Goal: Contribute content: Contribute content

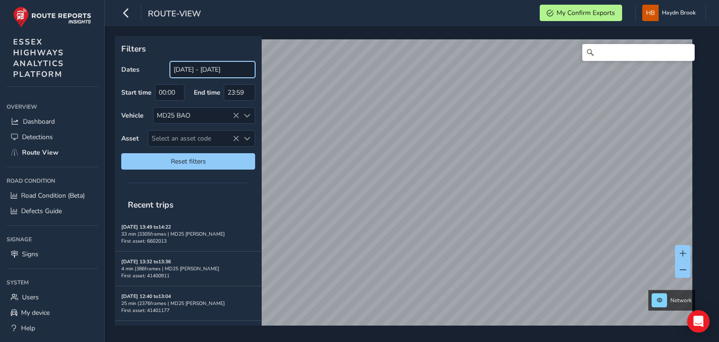
click at [223, 74] on input "[DATE] - [DATE]" at bounding box center [212, 69] width 85 height 16
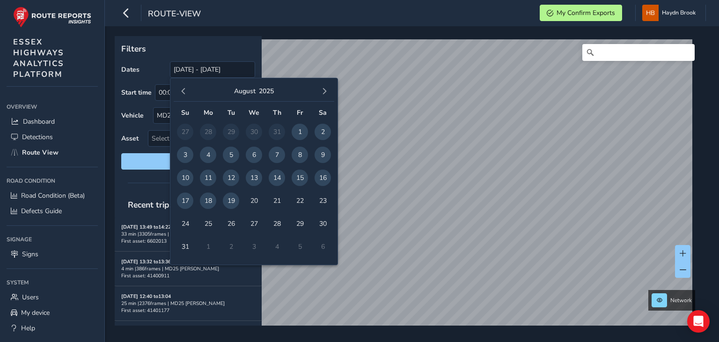
click at [210, 202] on span "18" at bounding box center [208, 200] width 16 height 16
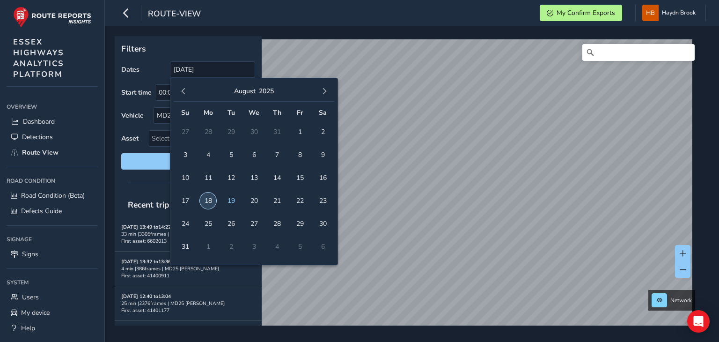
click at [210, 202] on span "18" at bounding box center [208, 200] width 16 height 16
type input "[DATE] - [DATE]"
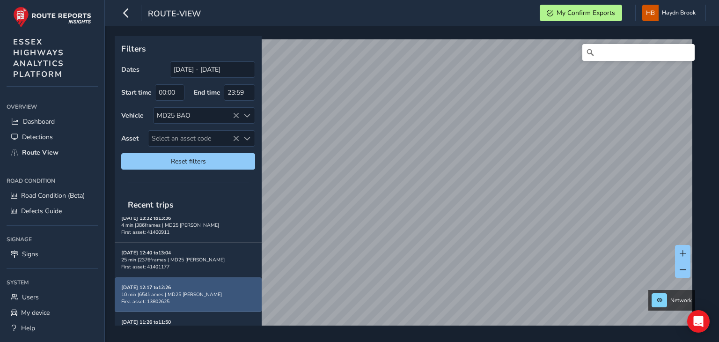
scroll to position [60, 0]
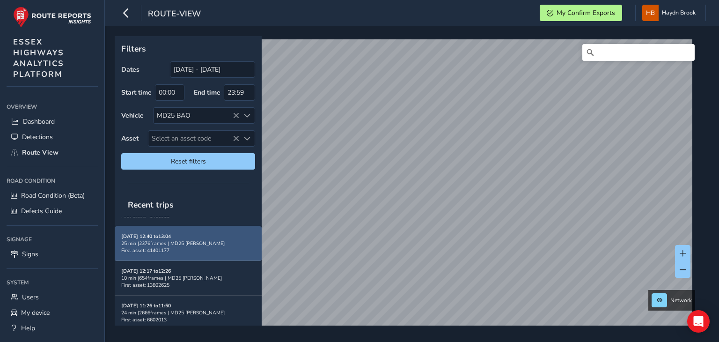
click at [163, 247] on span "First asset: 41401177" at bounding box center [145, 250] width 48 height 7
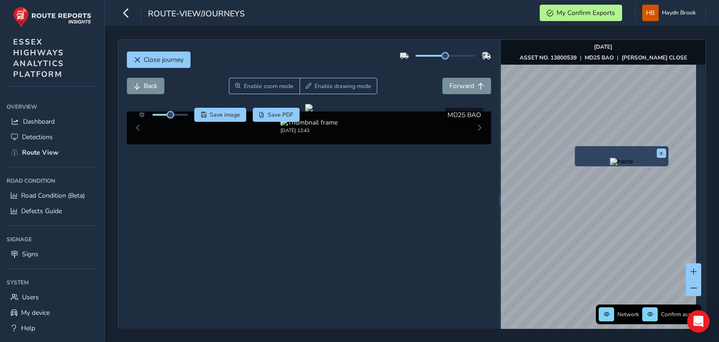
click at [610, 165] on img "Preview frame" at bounding box center [621, 161] width 23 height 7
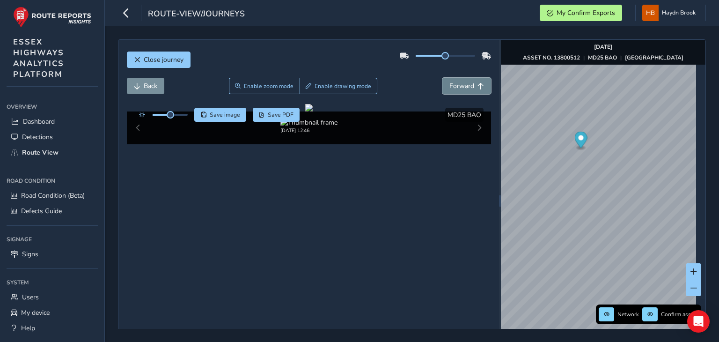
click at [449, 86] on span "Forward" at bounding box center [461, 85] width 25 height 9
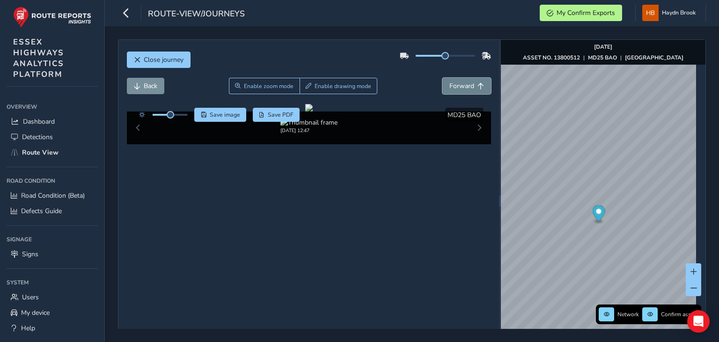
click at [449, 86] on span "Forward" at bounding box center [461, 85] width 25 height 9
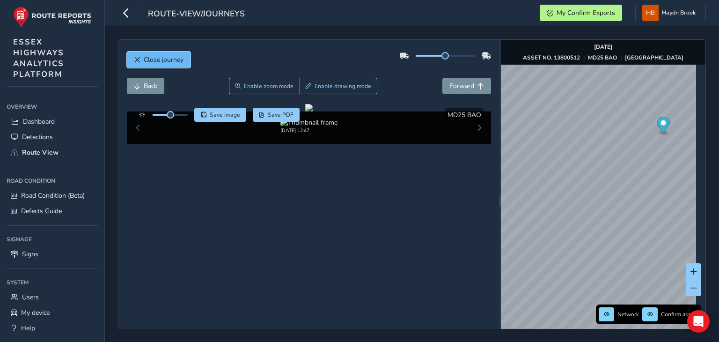
click at [174, 54] on button "Close journey" at bounding box center [159, 59] width 64 height 16
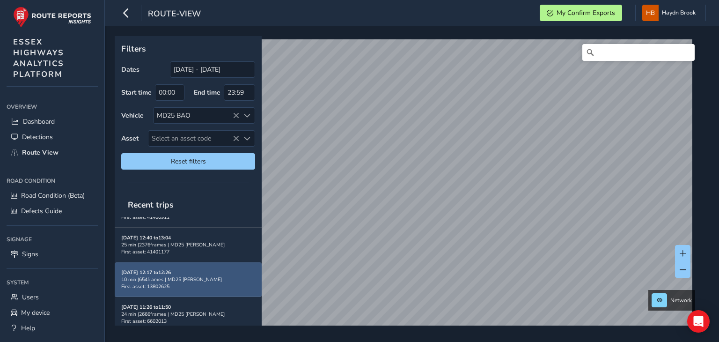
scroll to position [60, 0]
click at [191, 281] on div "[DATE] 12:17 to 12:26 10 min | 654 frames | MD25 BAO First asset: 13802625" at bounding box center [188, 277] width 134 height 21
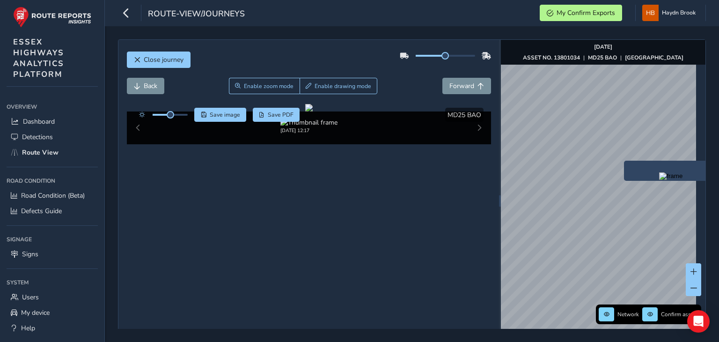
click at [659, 179] on img "Preview frame" at bounding box center [670, 175] width 23 height 7
click at [479, 84] on button "Forward" at bounding box center [466, 86] width 49 height 16
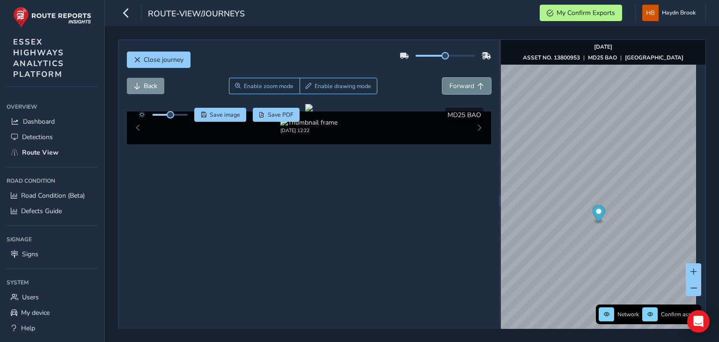
click at [479, 84] on button "Forward" at bounding box center [466, 86] width 49 height 16
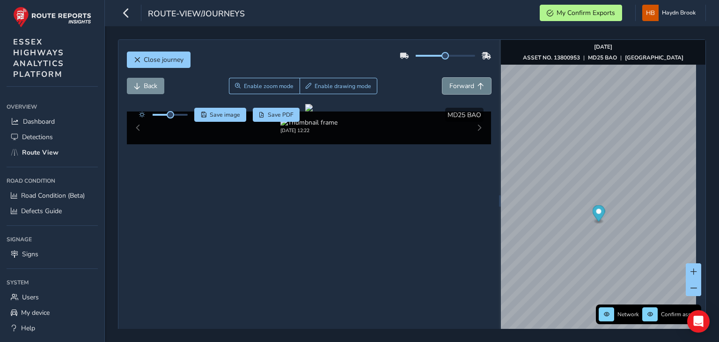
click at [479, 84] on button "Forward" at bounding box center [466, 86] width 49 height 16
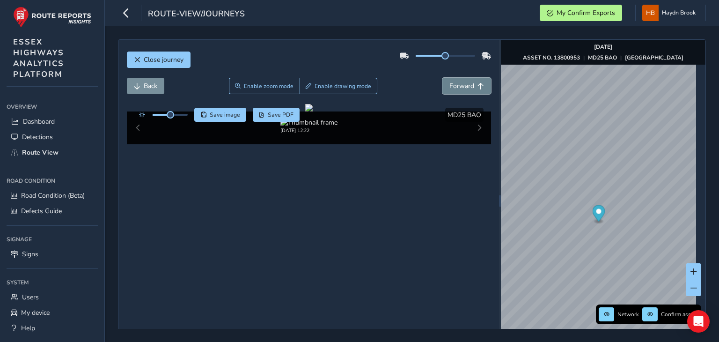
click at [479, 84] on button "Forward" at bounding box center [466, 86] width 49 height 16
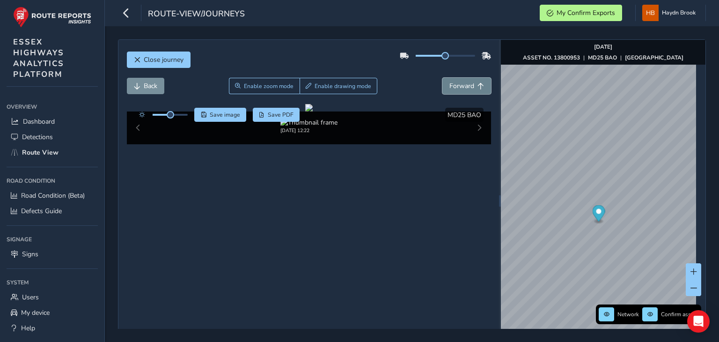
click at [479, 84] on button "Forward" at bounding box center [466, 86] width 49 height 16
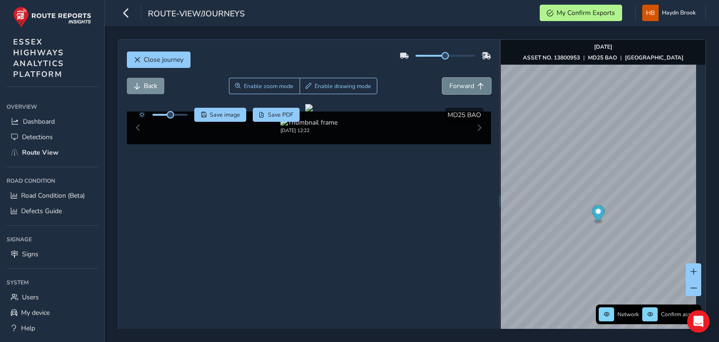
click at [479, 84] on button "Forward" at bounding box center [466, 86] width 49 height 16
click at [154, 81] on span "Back" at bounding box center [151, 85] width 14 height 9
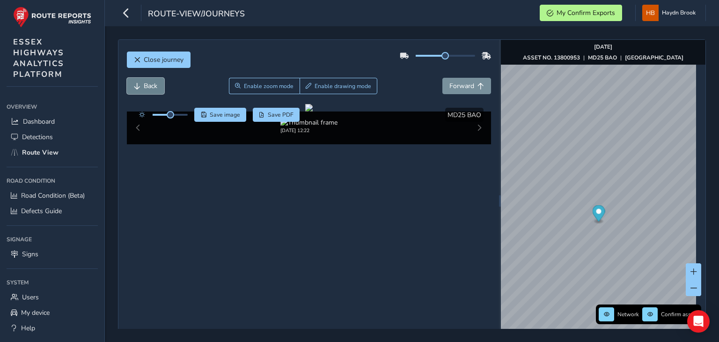
click at [154, 81] on span "Back" at bounding box center [151, 85] width 14 height 9
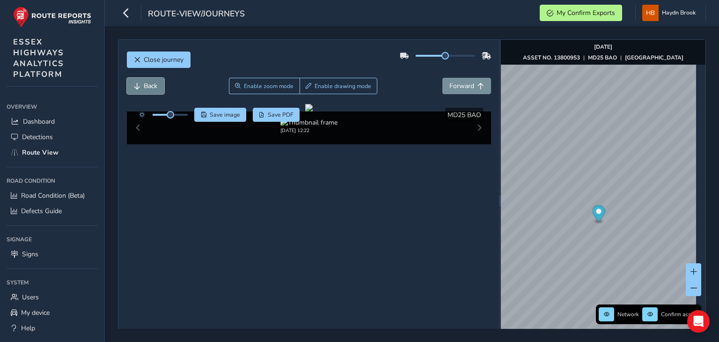
click at [154, 81] on span "Back" at bounding box center [151, 85] width 14 height 9
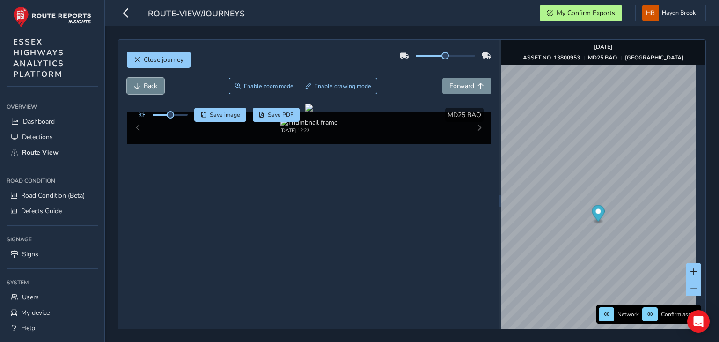
click at [154, 81] on span "Back" at bounding box center [151, 85] width 14 height 9
click at [457, 86] on span "Forward" at bounding box center [461, 85] width 25 height 9
click at [147, 84] on span "Back" at bounding box center [151, 85] width 14 height 9
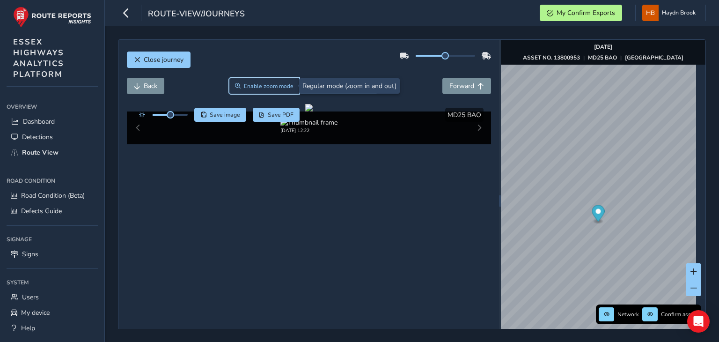
click at [271, 81] on button "Enable zoom mode" at bounding box center [264, 86] width 71 height 16
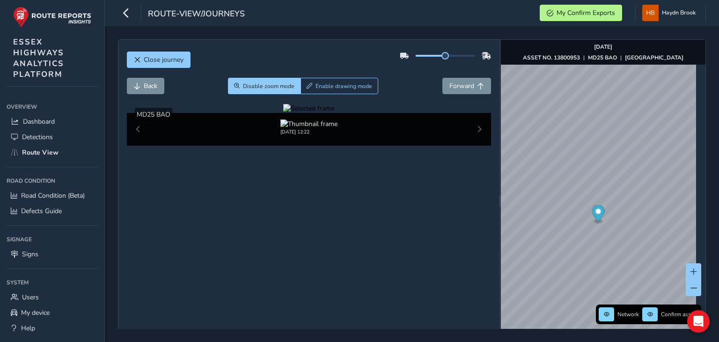
click at [334, 113] on div at bounding box center [308, 108] width 51 height 9
click at [401, 199] on img at bounding box center [203, 220] width 1348 height 758
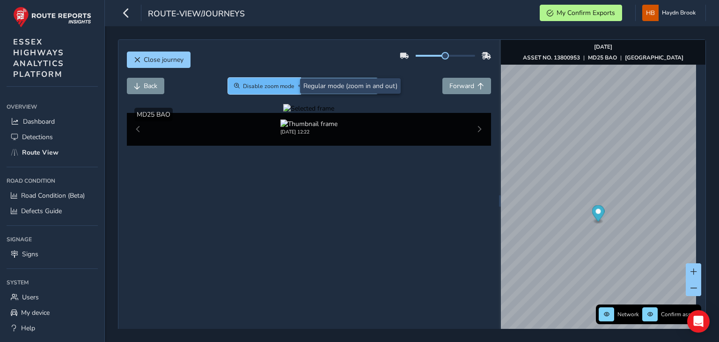
click at [247, 85] on span "Disable zoom mode" at bounding box center [268, 85] width 51 height 7
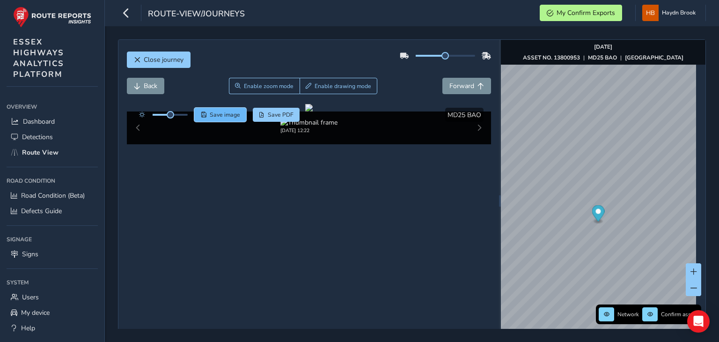
click at [219, 115] on span "Save image" at bounding box center [225, 114] width 30 height 7
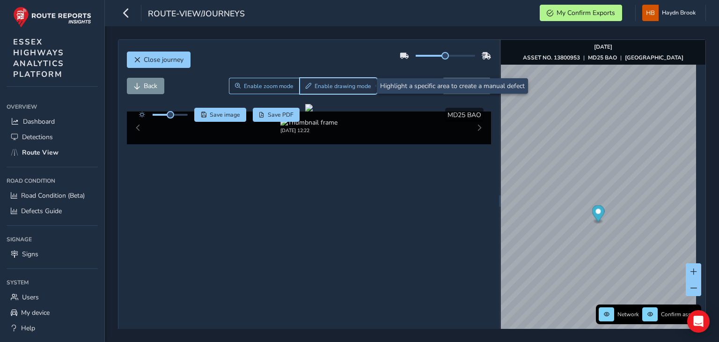
click at [355, 87] on span "Enable drawing mode" at bounding box center [343, 85] width 57 height 7
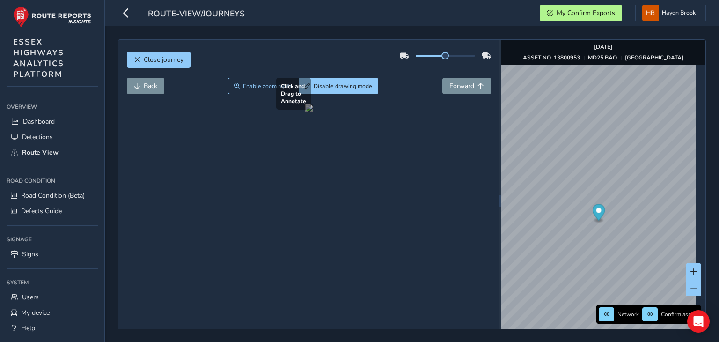
drag, startPoint x: 403, startPoint y: 197, endPoint x: 329, endPoint y: 208, distance: 75.3
click at [313, 111] on div at bounding box center [308, 107] width 7 height 7
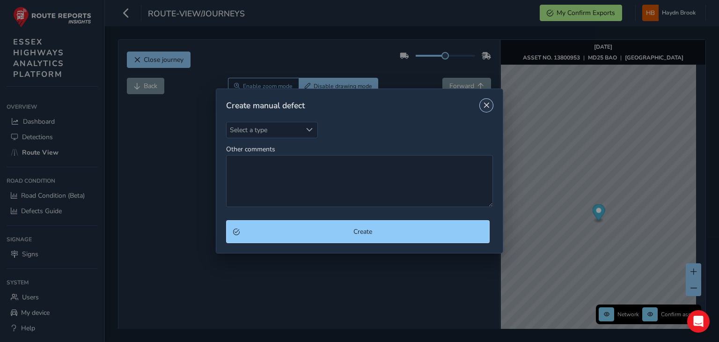
click at [484, 105] on span "Close" at bounding box center [486, 105] width 7 height 7
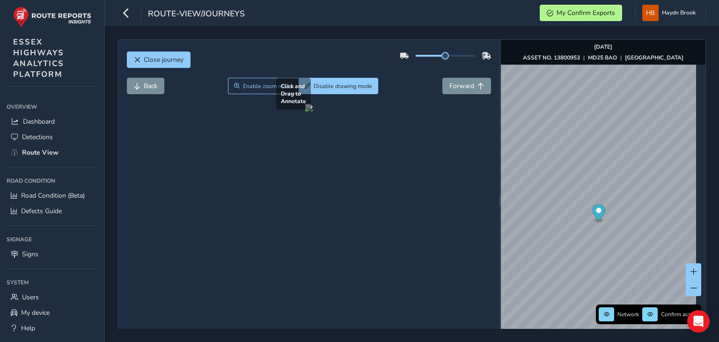
drag, startPoint x: 330, startPoint y: 192, endPoint x: 404, endPoint y: 213, distance: 77.7
click at [313, 111] on div at bounding box center [308, 107] width 7 height 7
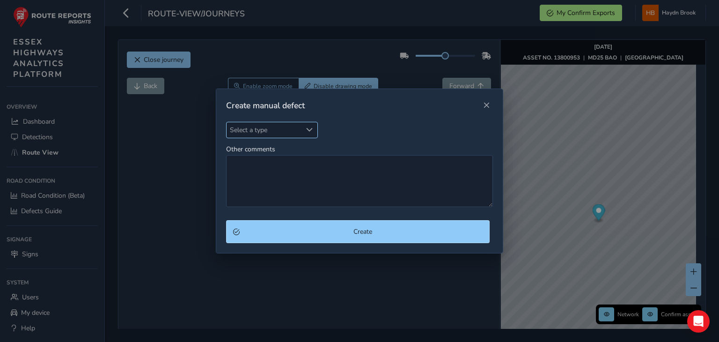
click at [290, 130] on span "Select a type" at bounding box center [264, 129] width 75 height 15
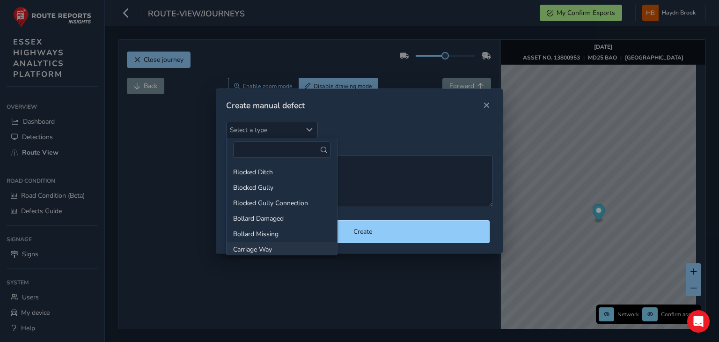
click at [270, 243] on li "Carriage Way" at bounding box center [282, 249] width 110 height 15
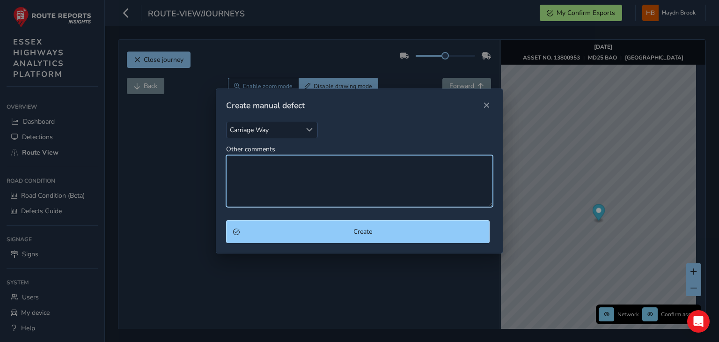
click at [292, 188] on textarea "Other comments" at bounding box center [359, 181] width 267 height 52
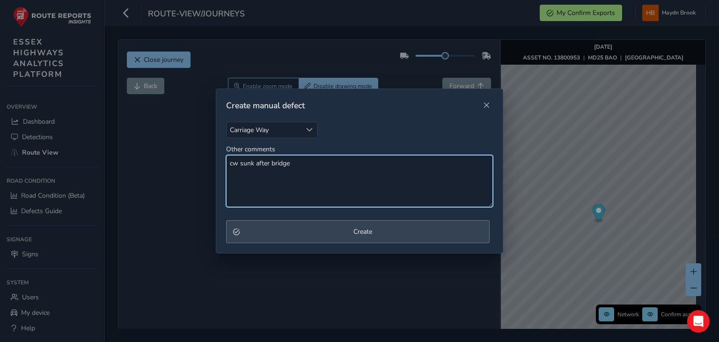
type textarea "cw sunk after bridge"
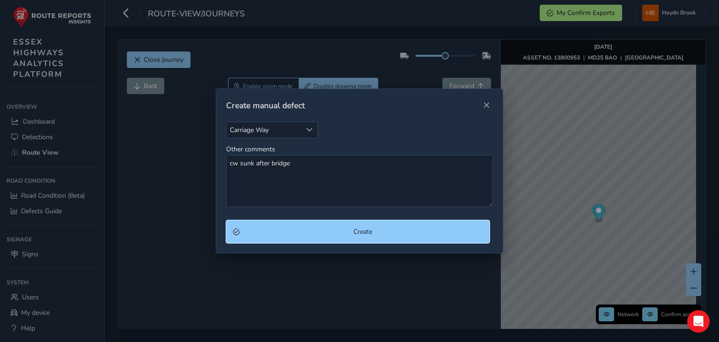
click at [391, 235] on span "Create" at bounding box center [363, 231] width 240 height 9
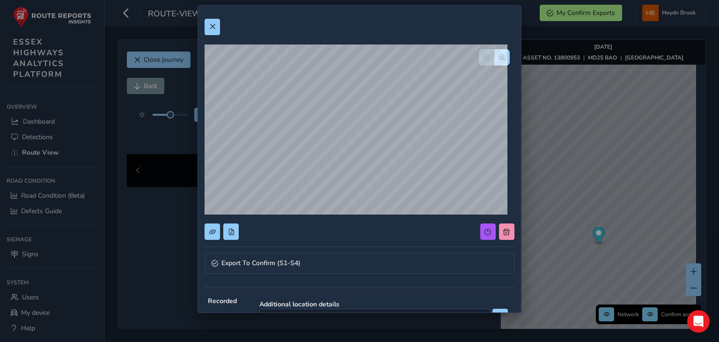
scroll to position [47, 0]
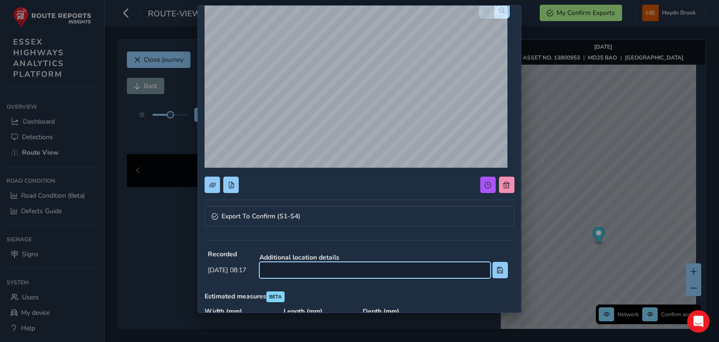
click at [321, 263] on input at bounding box center [374, 270] width 231 height 16
click at [293, 268] on input "on bridge" at bounding box center [374, 270] width 231 height 16
type input "on [PERSON_NAME] bridge"
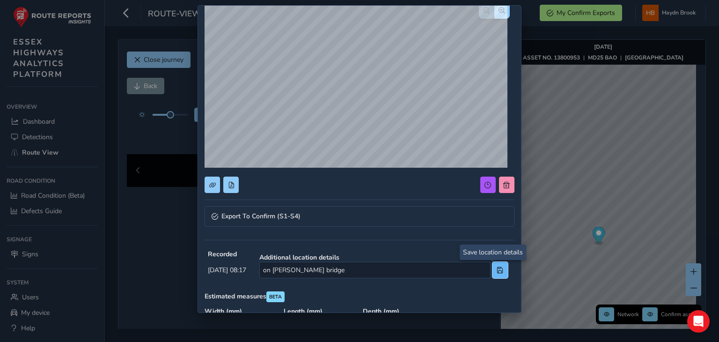
click at [497, 270] on span at bounding box center [500, 270] width 7 height 7
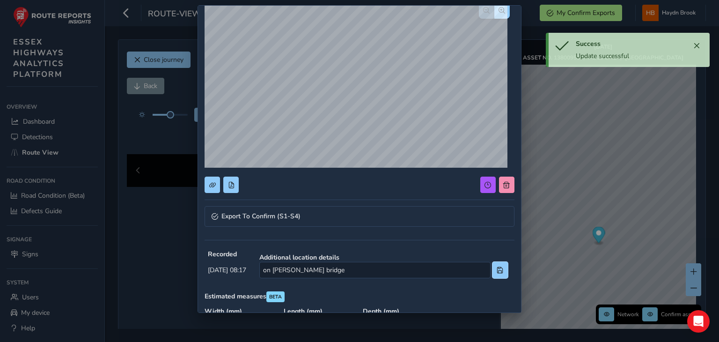
scroll to position [94, 0]
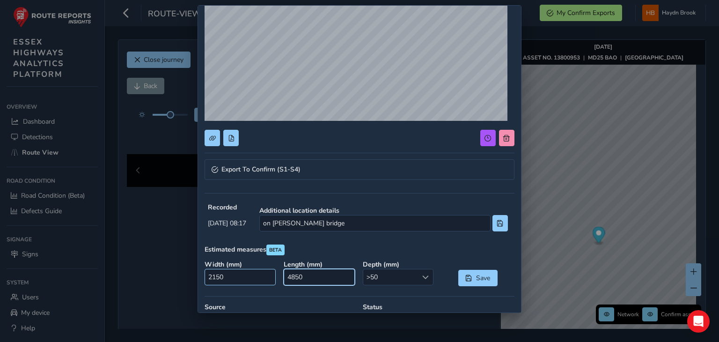
drag, startPoint x: 316, startPoint y: 275, endPoint x: 253, endPoint y: 275, distance: 63.2
click at [253, 275] on div "Width ( mm ) 2150 Length ( mm ) 4850 Depth ( mm ) >50 >50 Save" at bounding box center [359, 273] width 316 height 33
type input "3000"
drag, startPoint x: 243, startPoint y: 276, endPoint x: 193, endPoint y: 273, distance: 50.6
click at [193, 273] on div "Export To Confirm (S1-S4) Recorded [DATE] 08:17 Additional location details on …" at bounding box center [359, 171] width 719 height 342
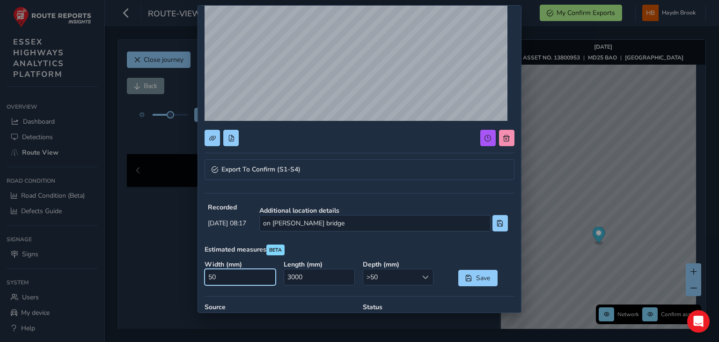
type input "500"
click at [468, 279] on button "Save" at bounding box center [477, 278] width 39 height 16
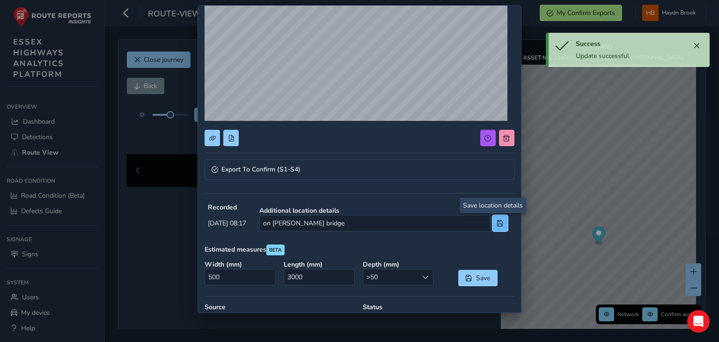
click at [495, 226] on button at bounding box center [499, 223] width 15 height 16
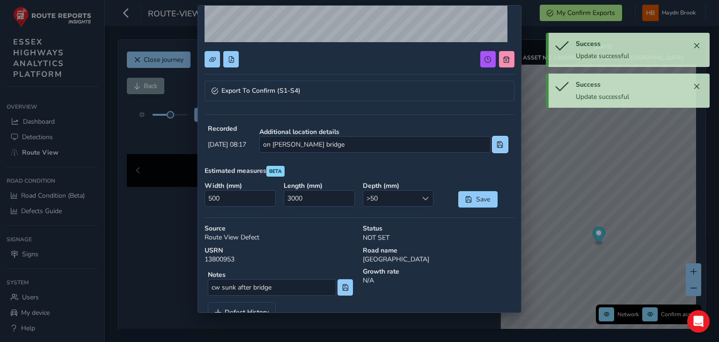
scroll to position [155, 0]
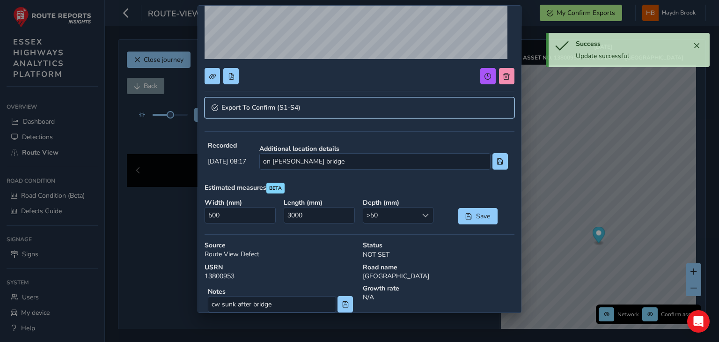
click at [290, 112] on link "Export To Confirm (S1-S4)" at bounding box center [359, 107] width 309 height 21
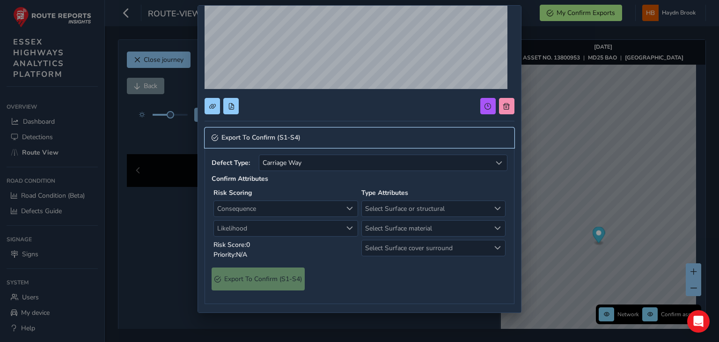
scroll to position [109, 0]
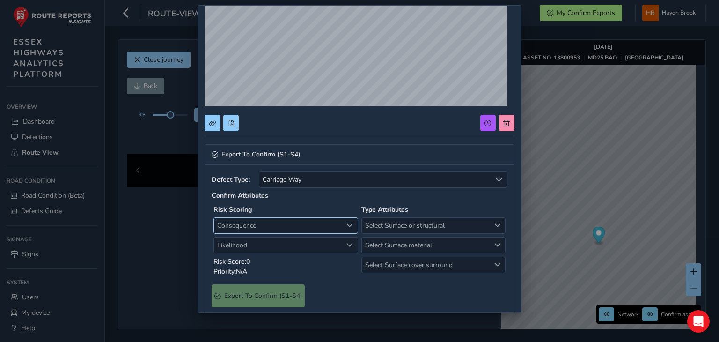
click at [307, 229] on span "Consequence" at bounding box center [278, 225] width 128 height 15
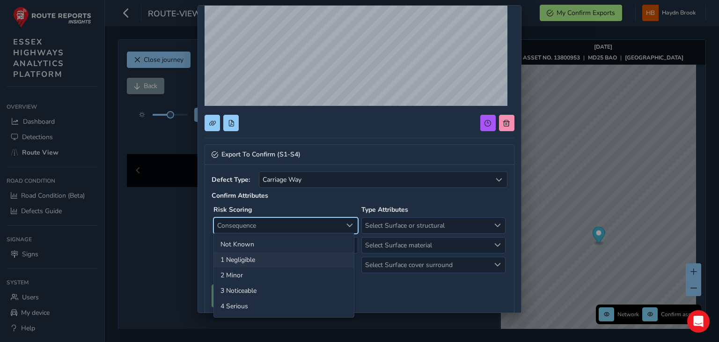
click at [279, 255] on li "1 Negligible" at bounding box center [284, 259] width 140 height 15
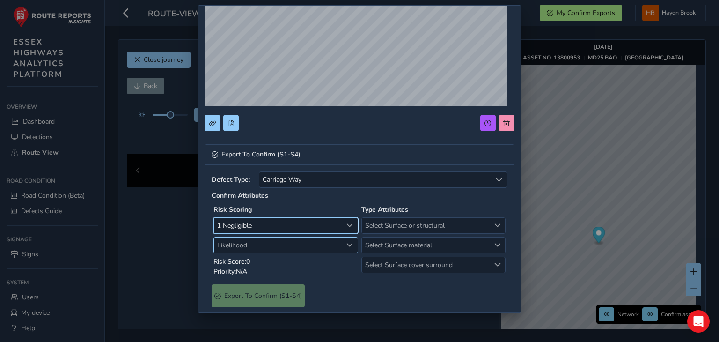
click at [266, 240] on span "Likelihood" at bounding box center [278, 244] width 128 height 15
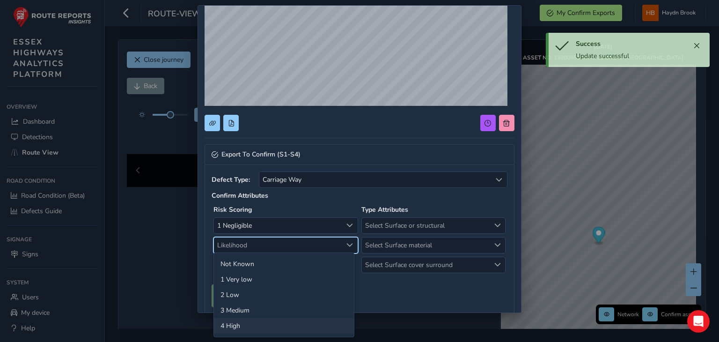
click at [247, 324] on li "4 High" at bounding box center [284, 325] width 140 height 15
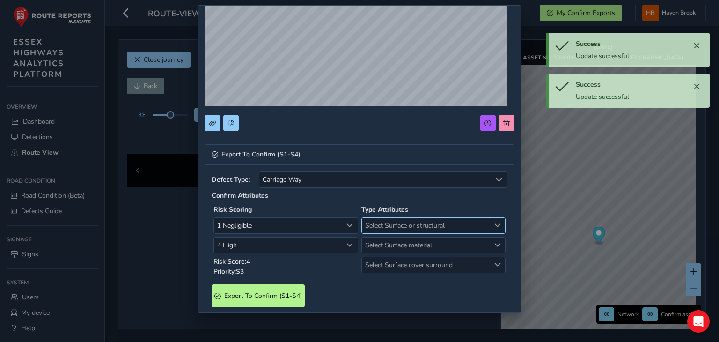
click at [414, 225] on span "Select Surface or structural" at bounding box center [426, 225] width 128 height 15
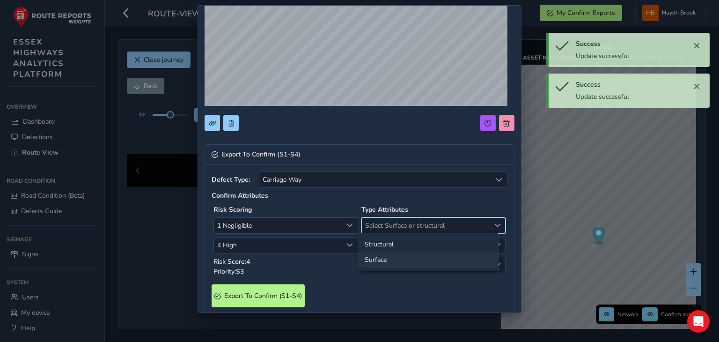
click at [395, 259] on li "Surface" at bounding box center [428, 259] width 140 height 15
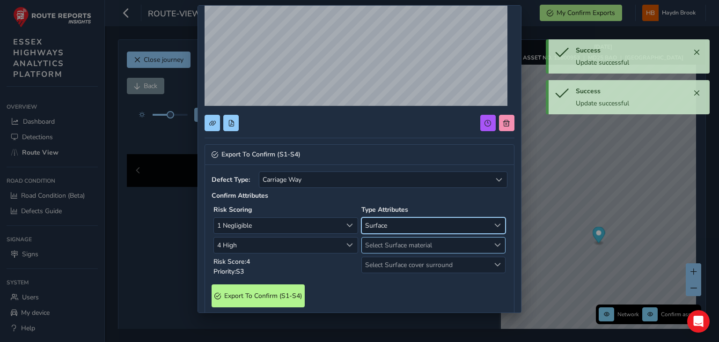
click at [397, 248] on span "Select Surface material" at bounding box center [426, 244] width 128 height 15
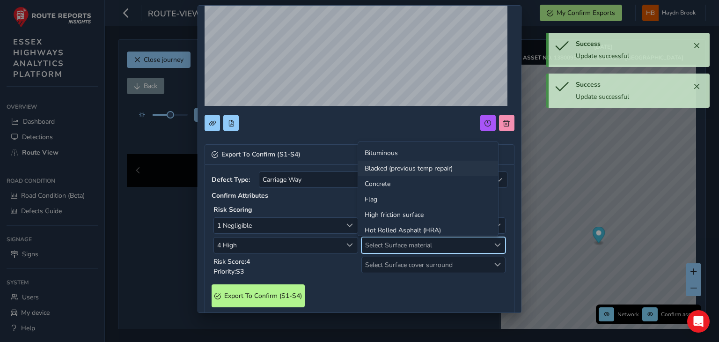
drag, startPoint x: 395, startPoint y: 155, endPoint x: 396, endPoint y: 169, distance: 13.6
click at [395, 154] on li "Bituminous" at bounding box center [428, 152] width 140 height 15
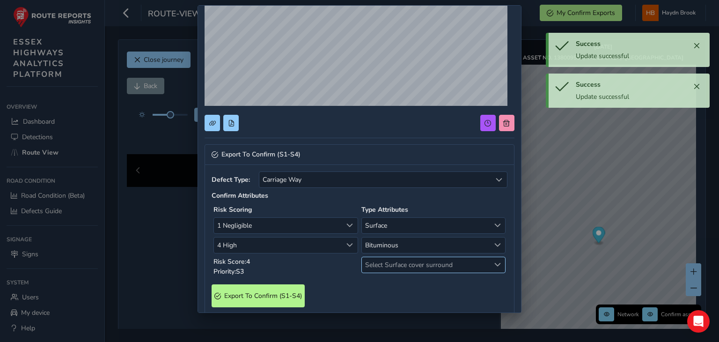
click at [403, 261] on span "Select Surface cover surround" at bounding box center [426, 264] width 128 height 15
click at [391, 281] on li "No" at bounding box center [428, 282] width 140 height 15
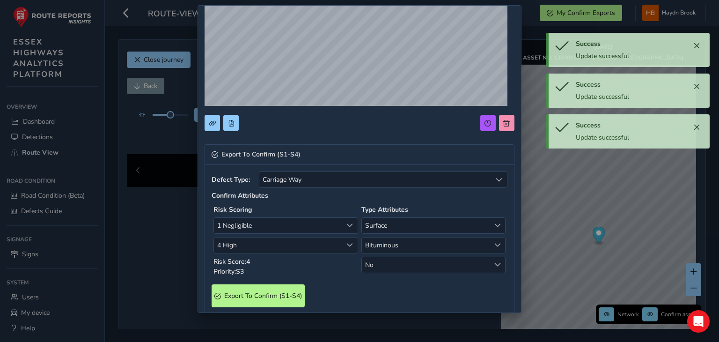
click at [305, 294] on div "Export To Confirm (S1-S4)" at bounding box center [359, 295] width 295 height 23
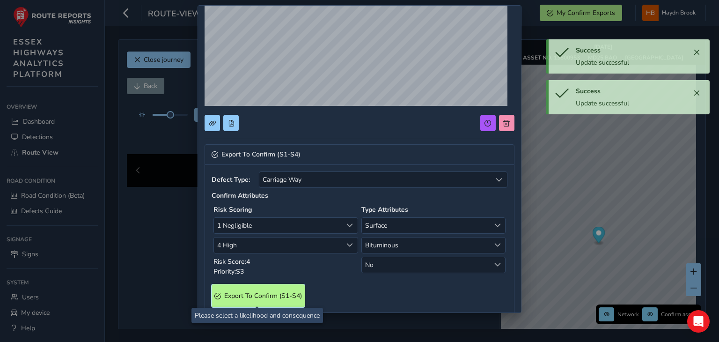
click at [277, 300] on S4\) "Export To Confirm (S1-S4)" at bounding box center [258, 295] width 93 height 23
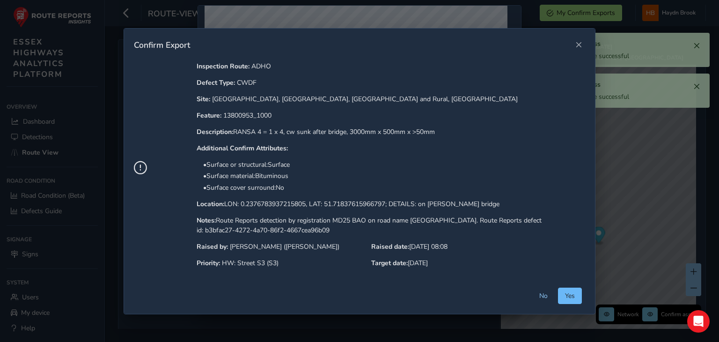
click at [577, 299] on button "Yes" at bounding box center [570, 295] width 24 height 16
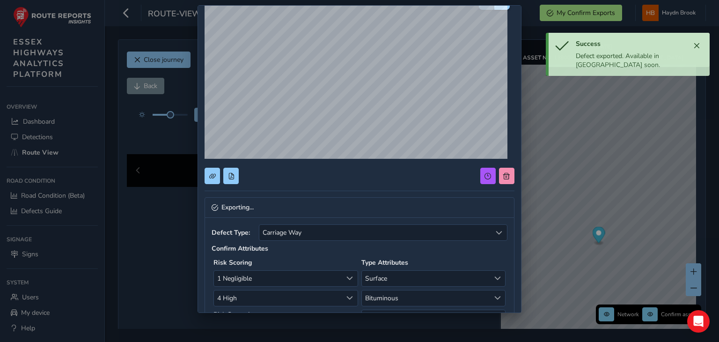
scroll to position [0, 0]
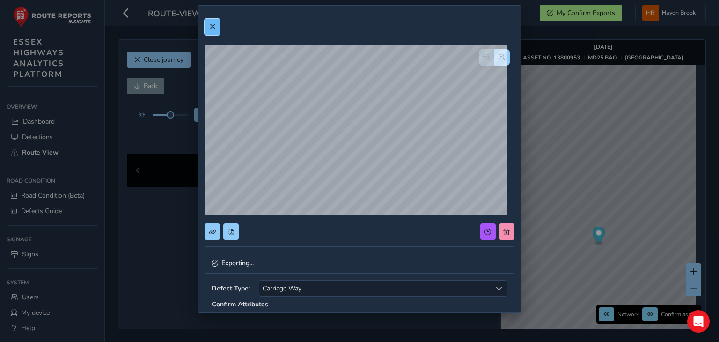
click at [209, 28] on span at bounding box center [212, 26] width 7 height 7
